Goal: Find specific page/section: Find specific page/section

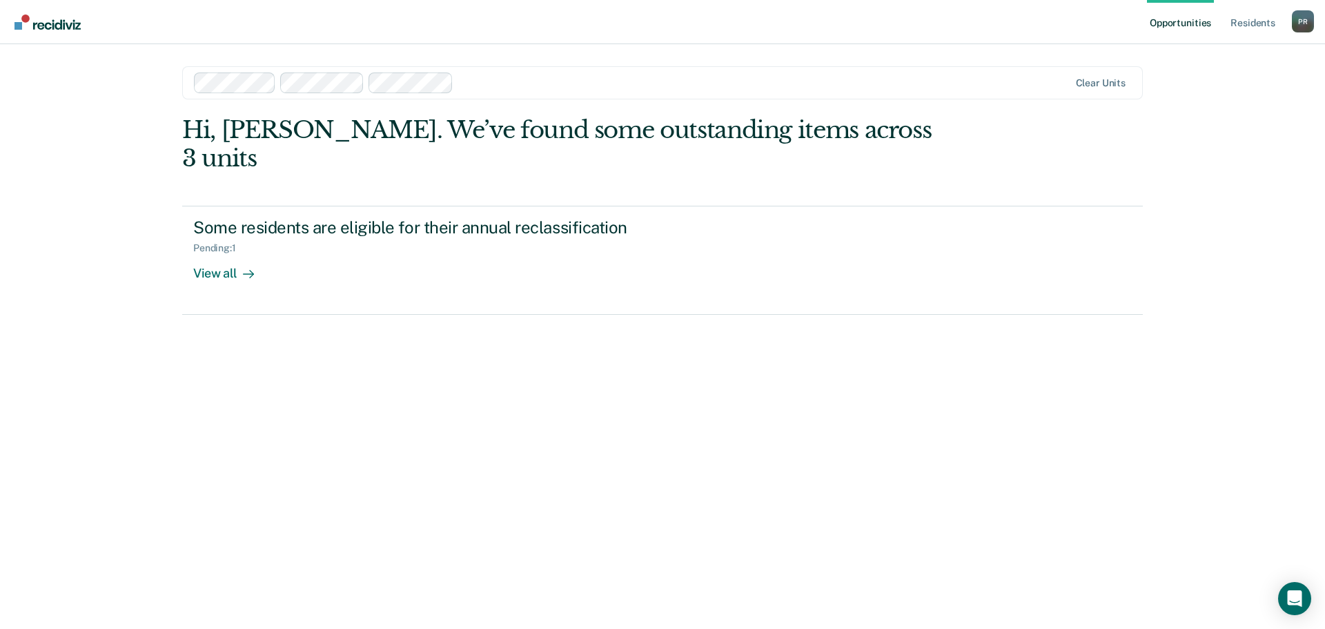
click at [302, 400] on div "Hi, [PERSON_NAME]. We’ve found some outstanding items across 3 units Some resid…" at bounding box center [662, 353] width 961 height 474
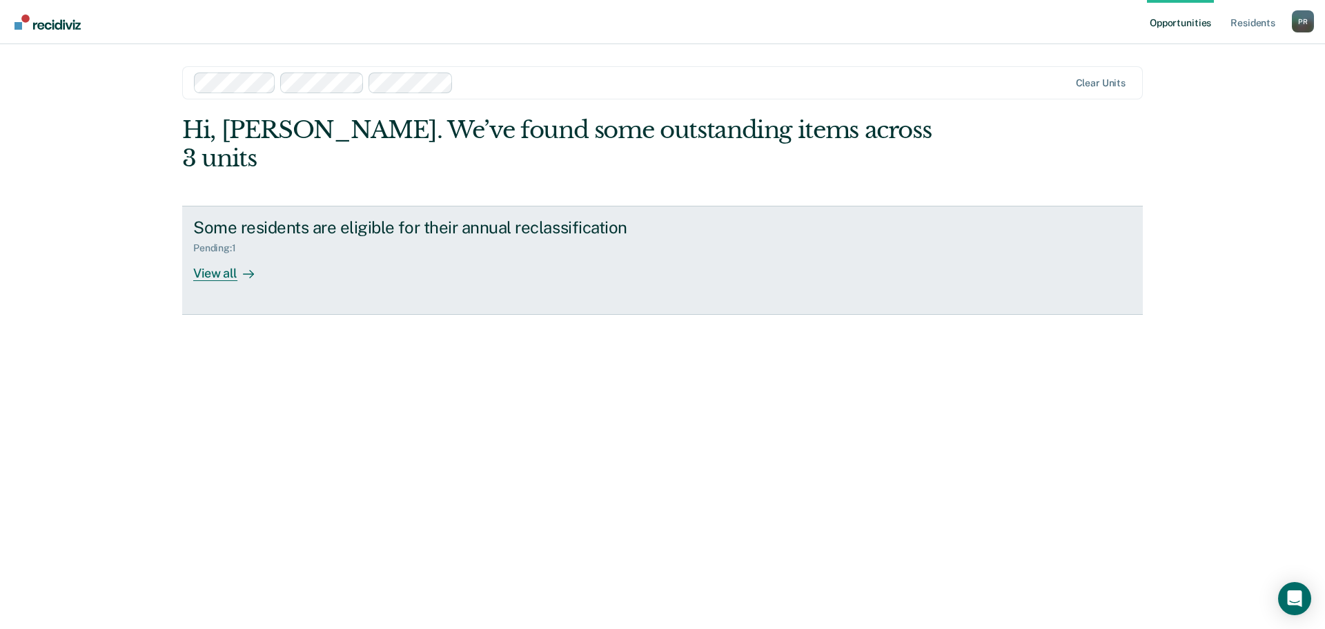
click at [225, 254] on div "View all" at bounding box center [231, 267] width 77 height 27
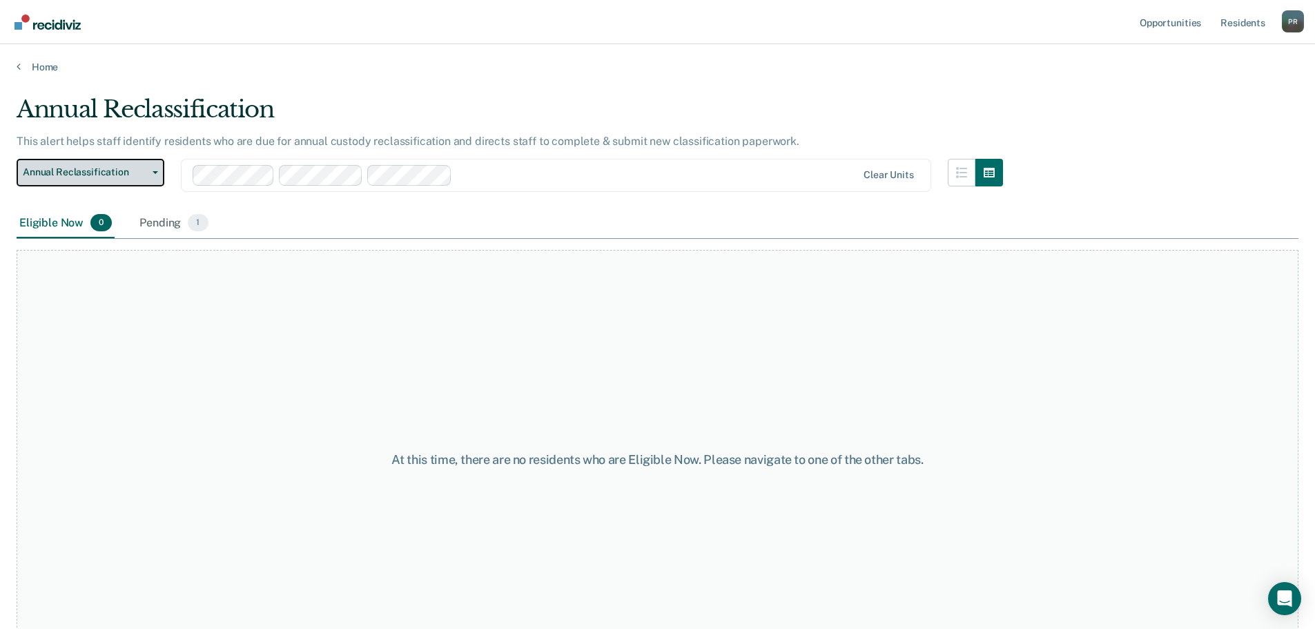
click at [148, 173] on span "button" at bounding box center [152, 172] width 11 height 3
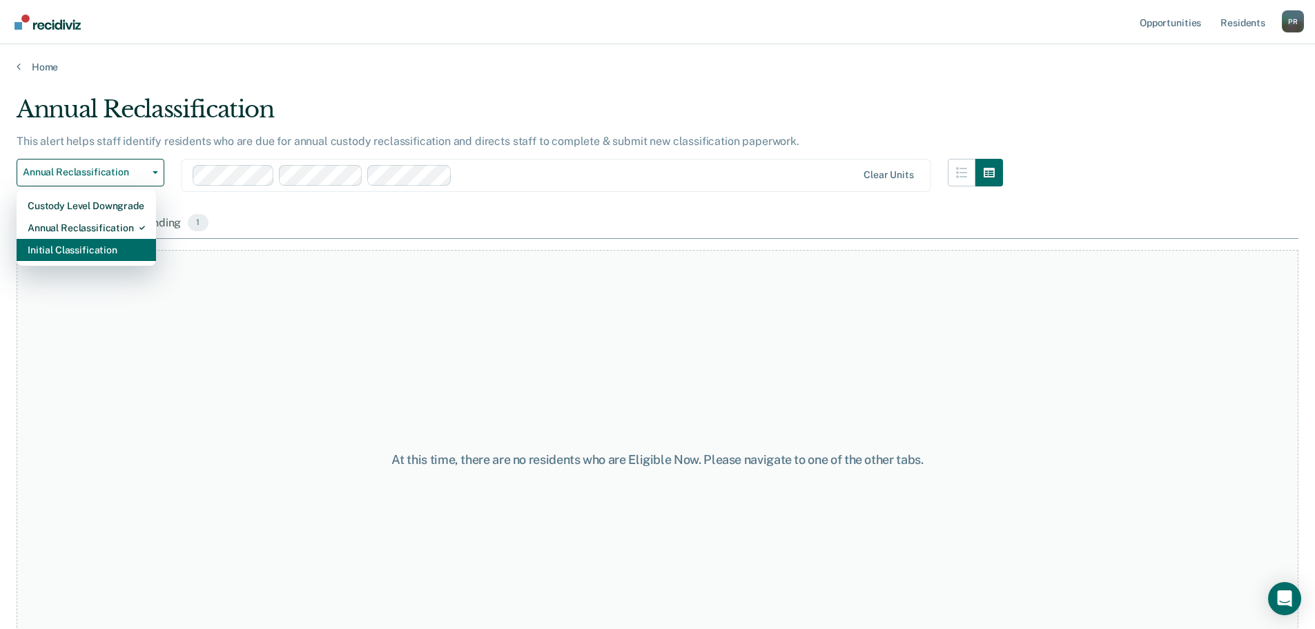
click at [127, 245] on div "Initial Classification" at bounding box center [86, 250] width 117 height 22
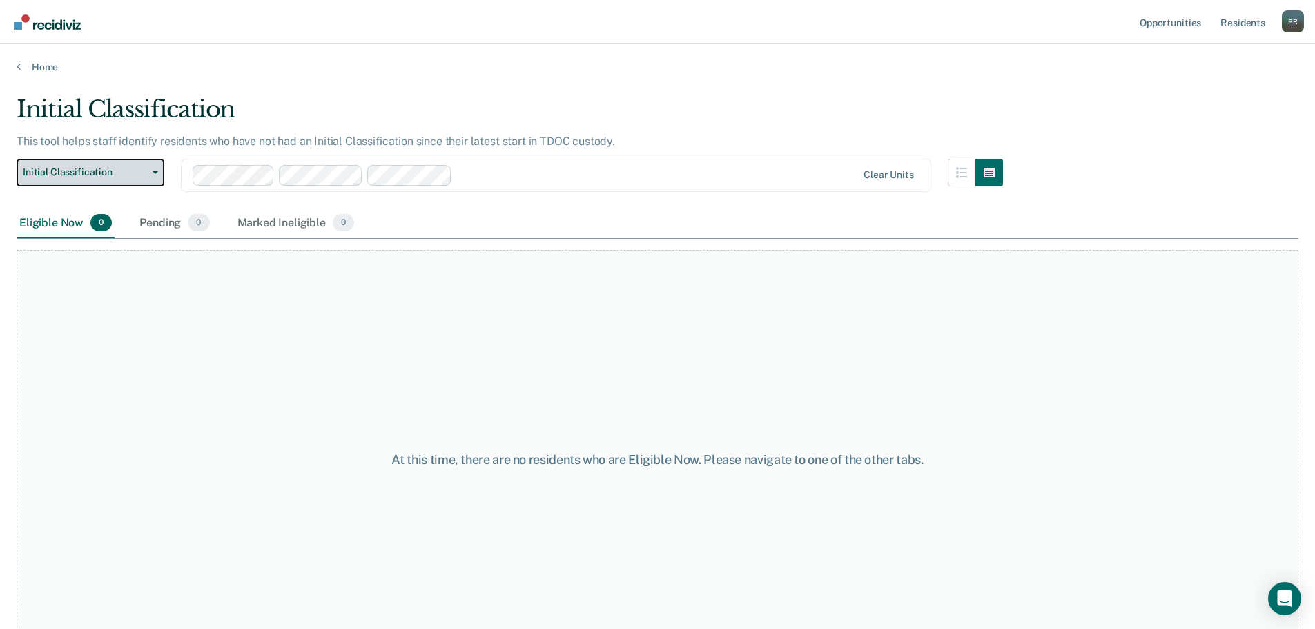
click at [158, 171] on button "Initial Classification" at bounding box center [91, 173] width 148 height 28
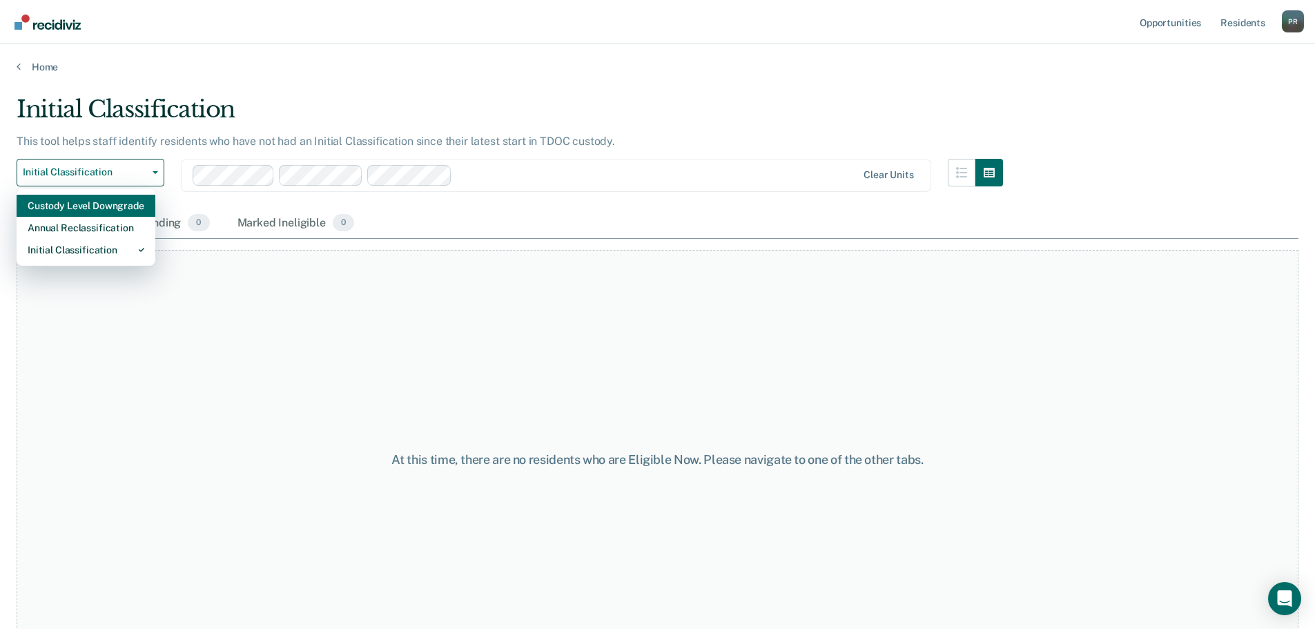
click at [124, 211] on div "Custody Level Downgrade" at bounding box center [86, 206] width 117 height 22
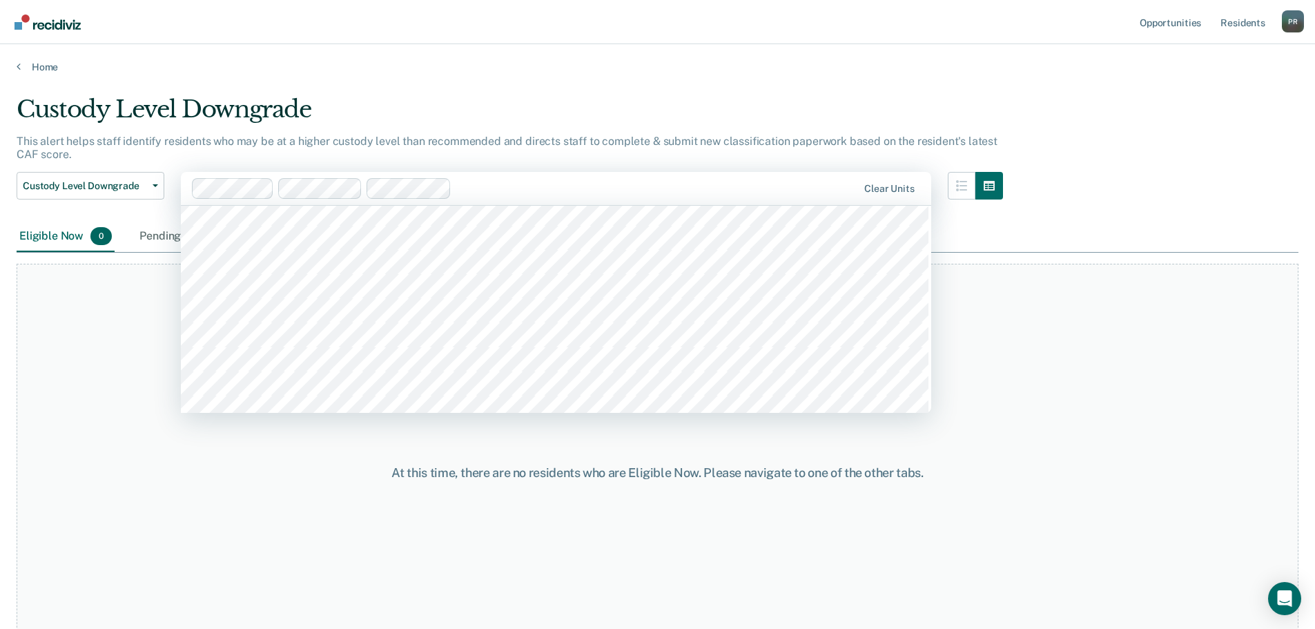
scroll to position [9319, 0]
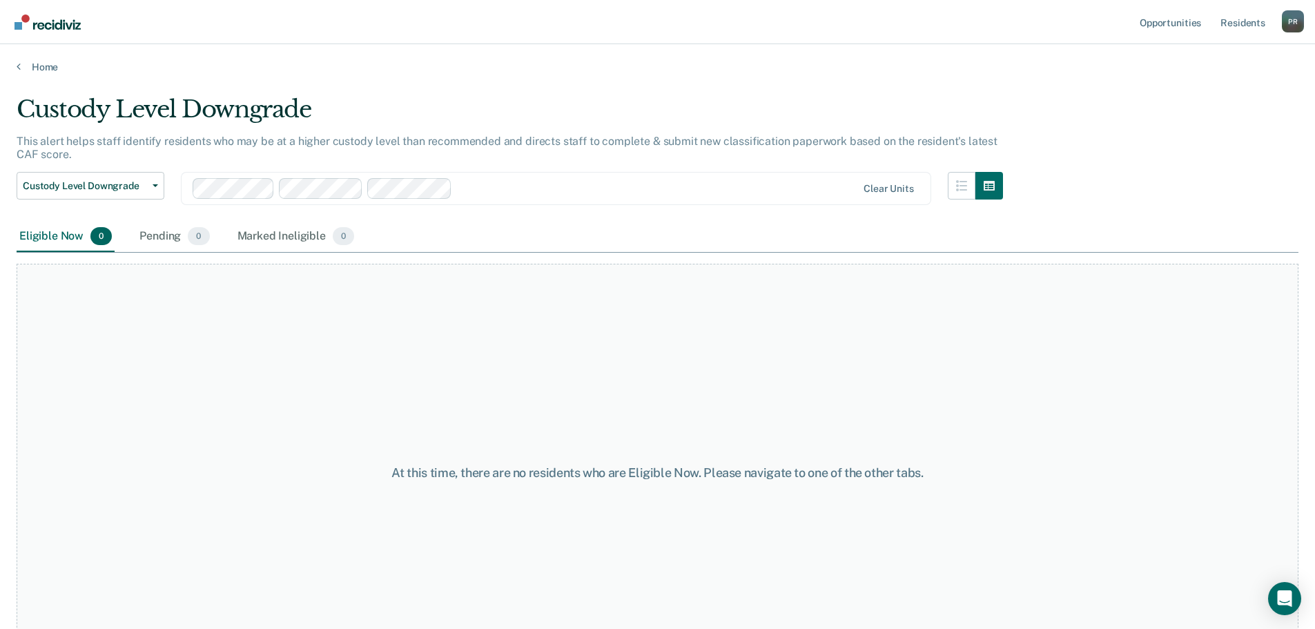
click at [1099, 318] on div "At this time, there are no residents who are Eligible Now. Please navigate to o…" at bounding box center [658, 473] width 1282 height 419
click at [1000, 192] on button "button" at bounding box center [989, 186] width 28 height 28
click at [973, 192] on button "button" at bounding box center [962, 186] width 28 height 28
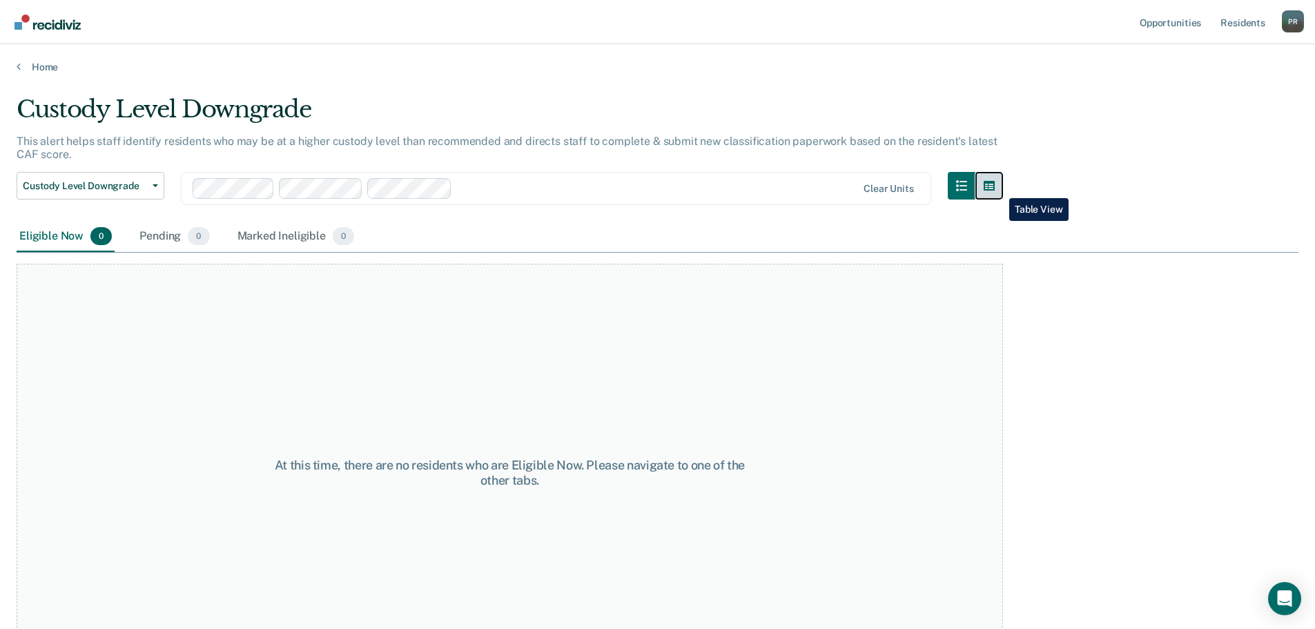
click at [995, 188] on icon "button" at bounding box center [989, 185] width 11 height 11
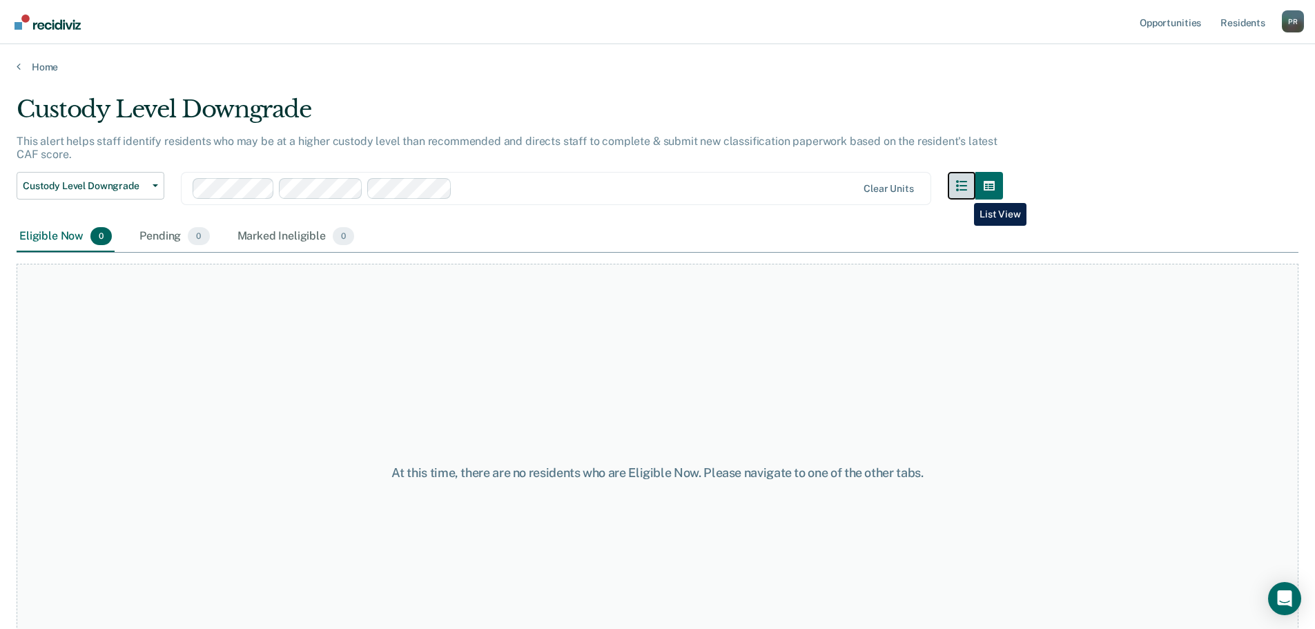
click at [964, 193] on button "button" at bounding box center [962, 186] width 28 height 28
